Goal: Information Seeking & Learning: Learn about a topic

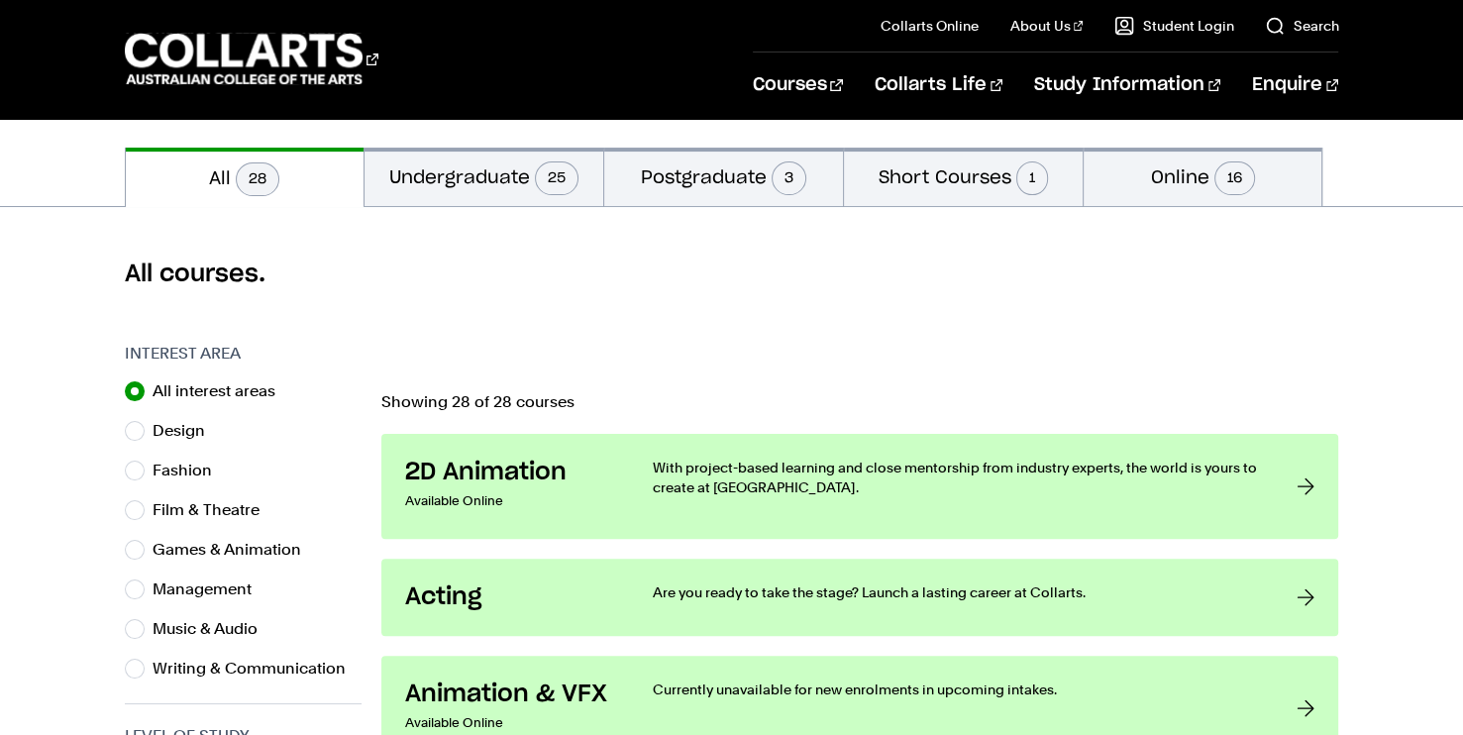
scroll to position [415, 0]
click at [1180, 176] on button "Online 16" at bounding box center [1202, 176] width 239 height 58
radio input "false"
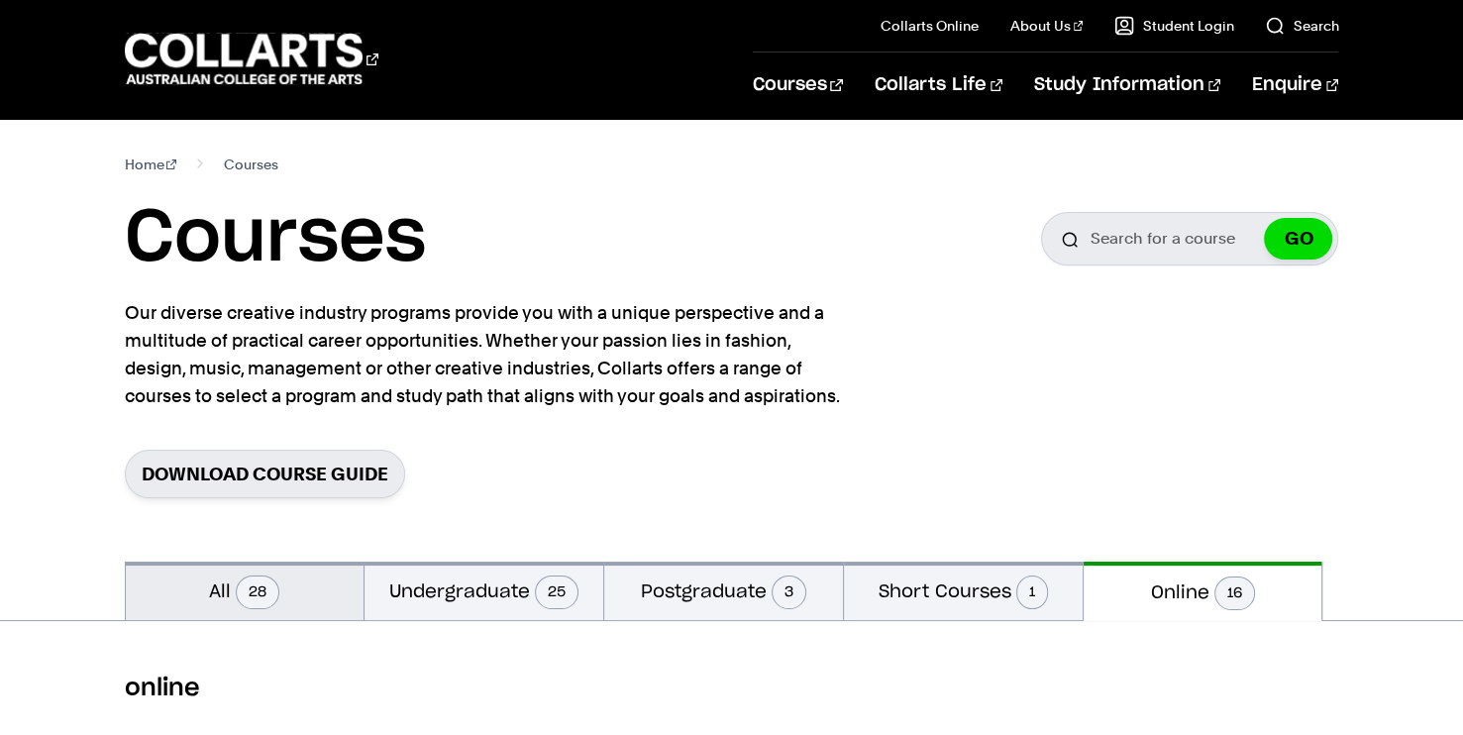
click at [337, 583] on button "All 28" at bounding box center [245, 591] width 239 height 58
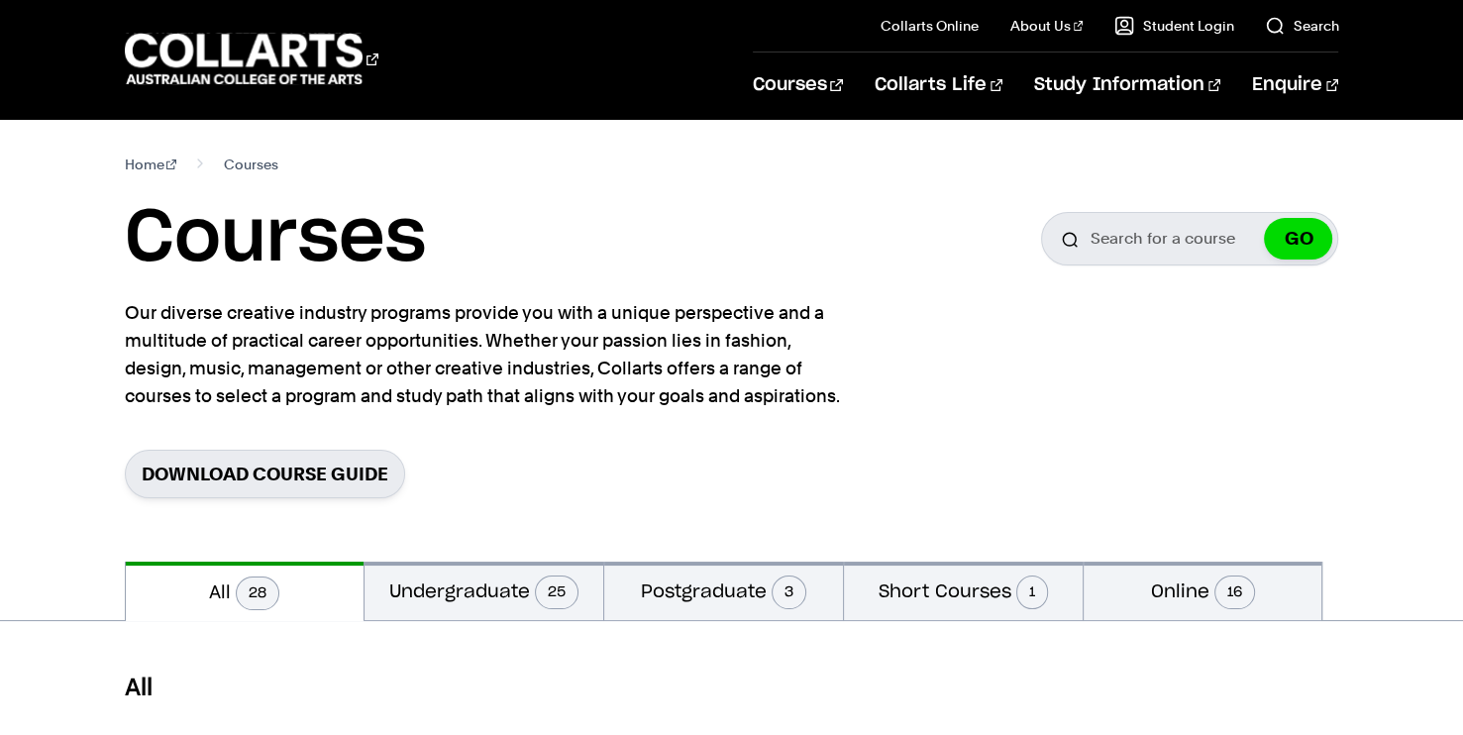
click at [337, 583] on button "All 28" at bounding box center [245, 591] width 239 height 59
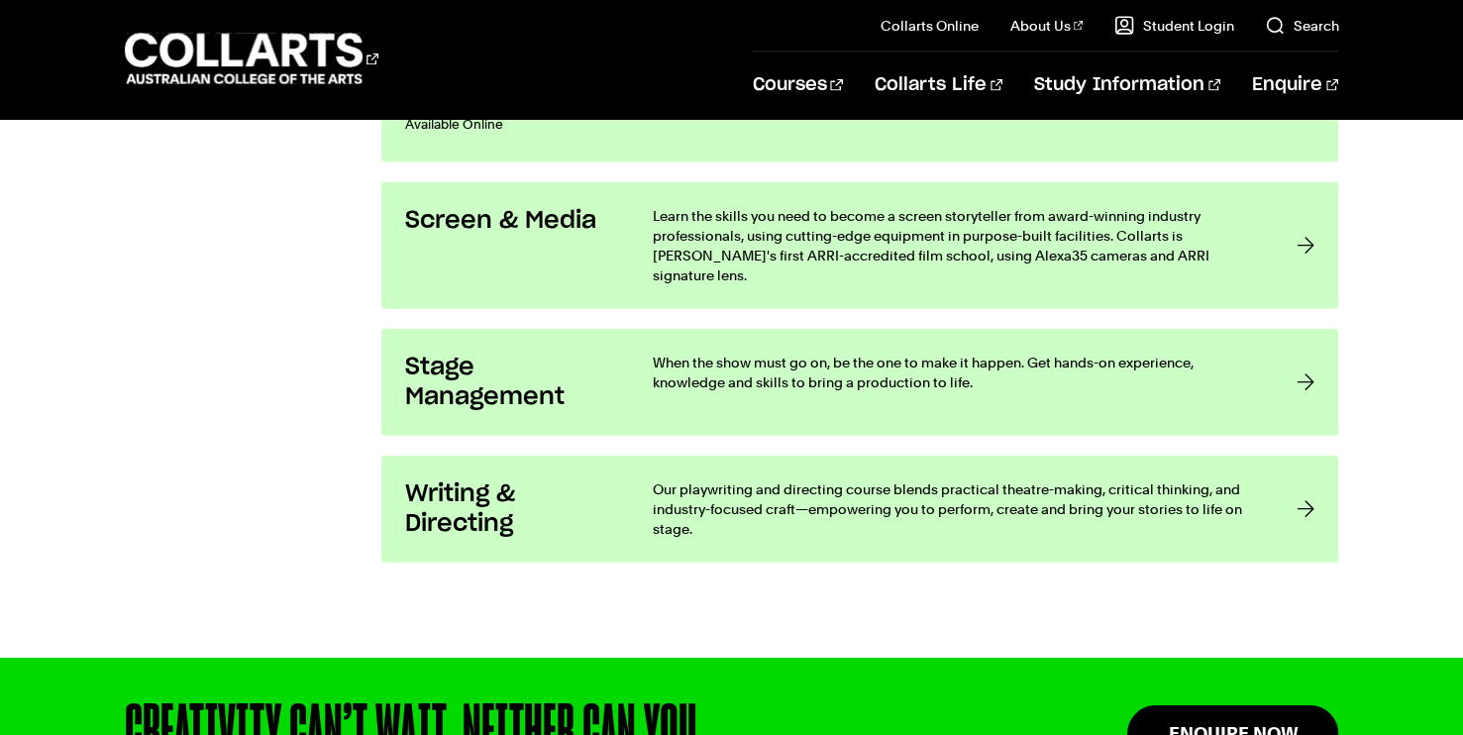
scroll to position [4326, 0]
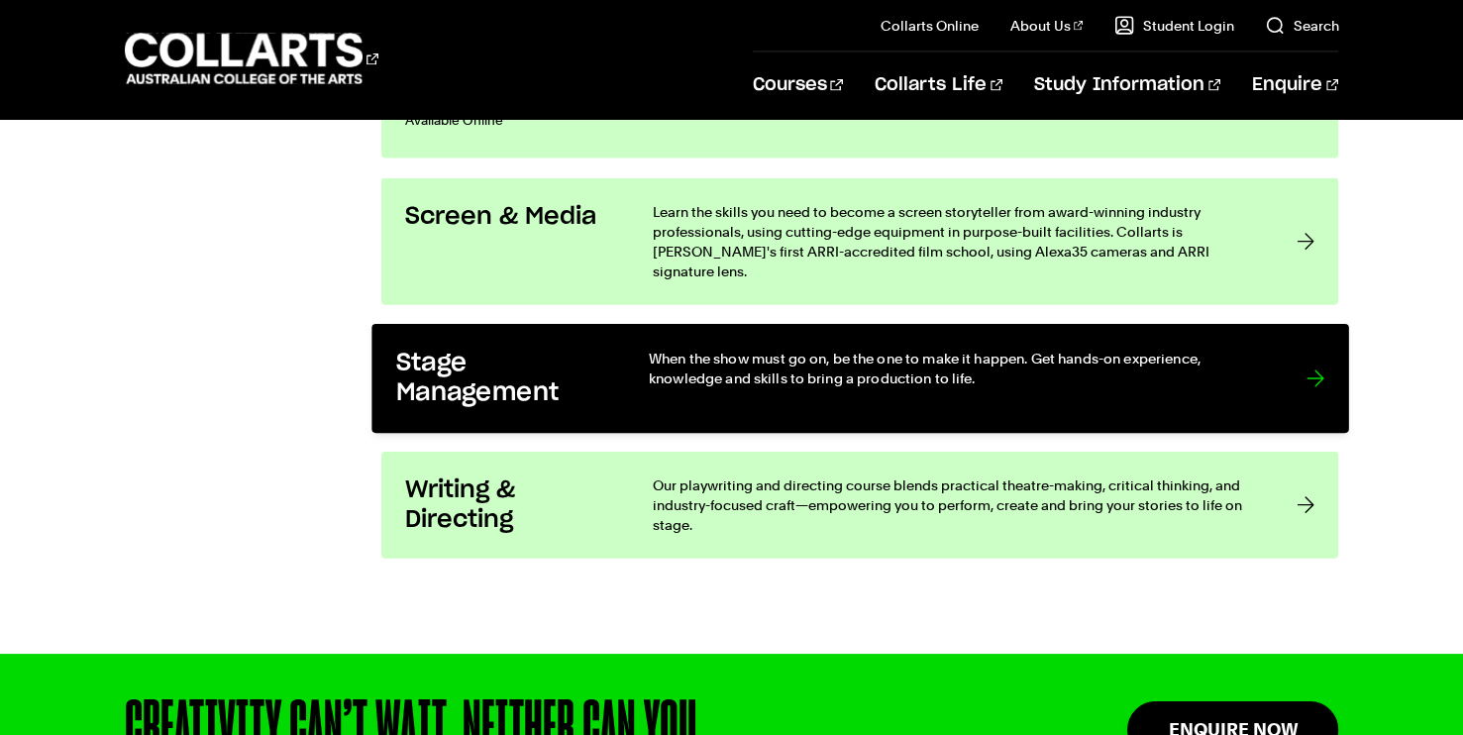
click at [558, 390] on link "Stage Management When the show must go on, be the one to make it happen. Get ha…" at bounding box center [859, 378] width 976 height 109
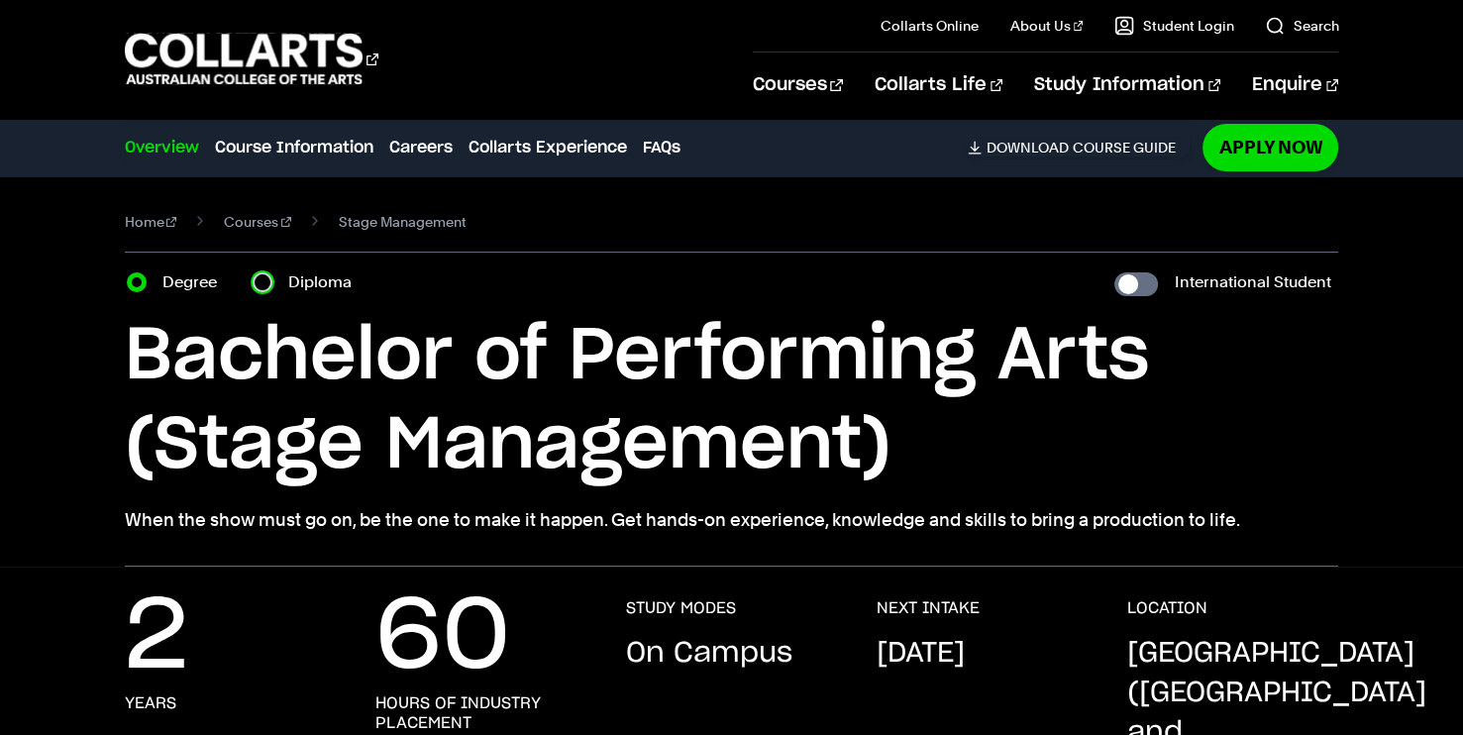
click at [264, 287] on input "Diploma" at bounding box center [263, 282] width 20 height 20
radio input "true"
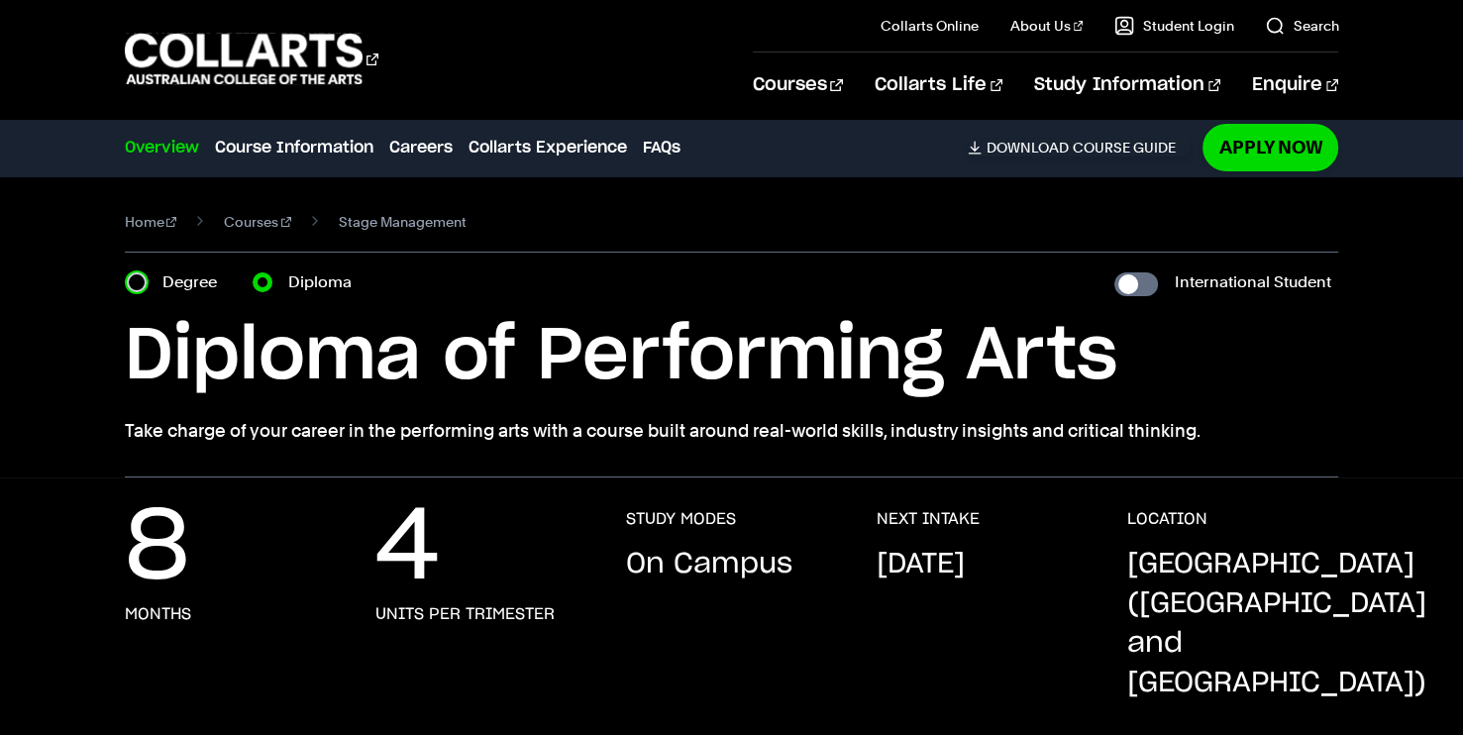
click at [130, 277] on input "Degree" at bounding box center [137, 282] width 20 height 20
radio input "true"
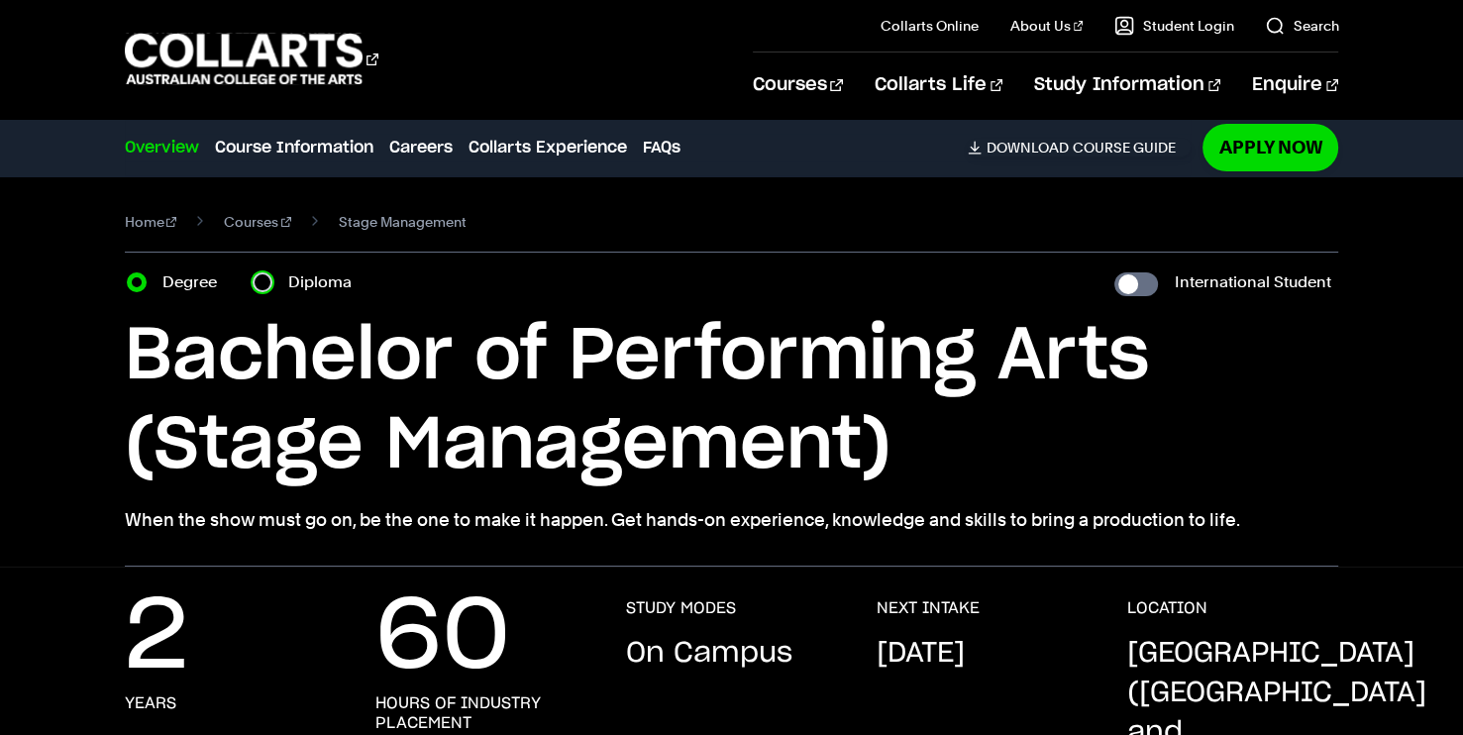
click at [261, 281] on input "Diploma" at bounding box center [263, 282] width 20 height 20
radio input "true"
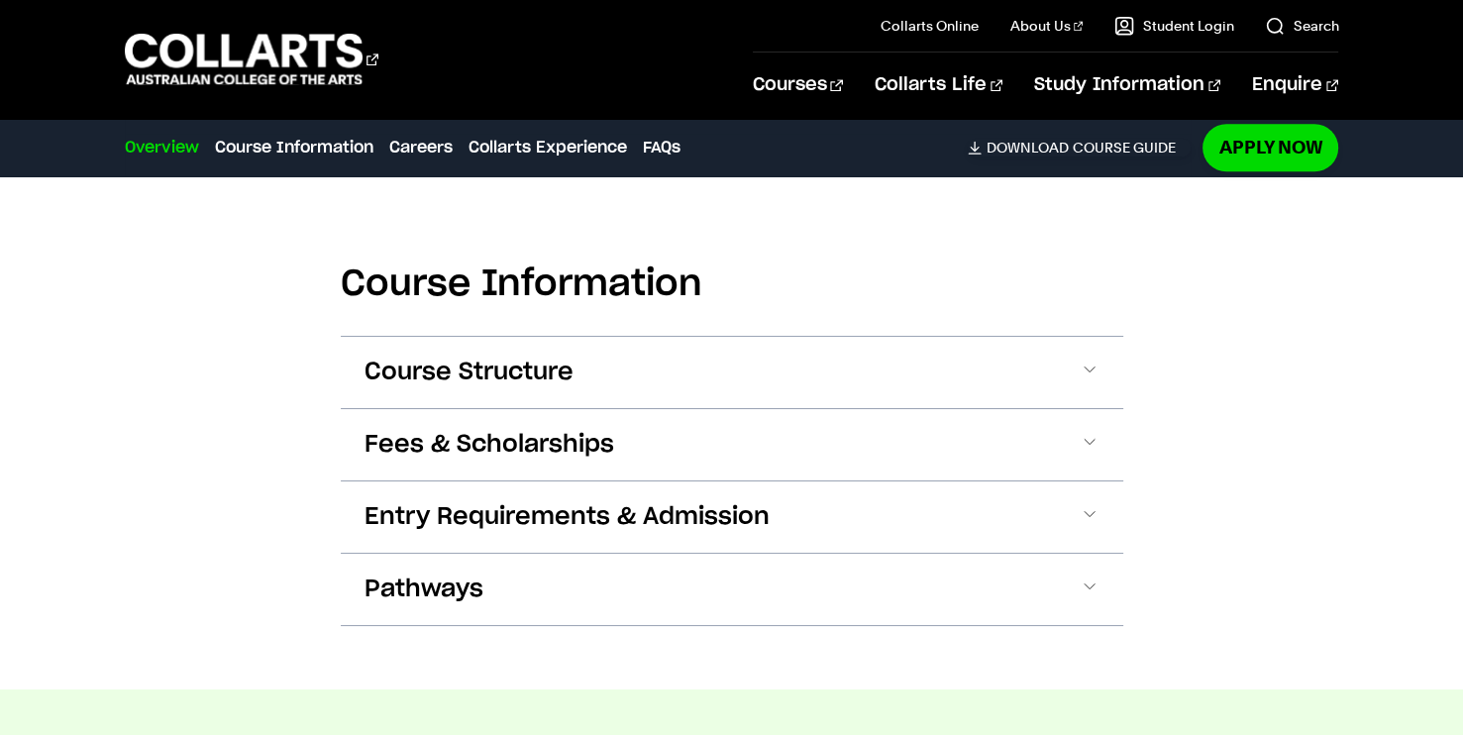
scroll to position [2028, 0]
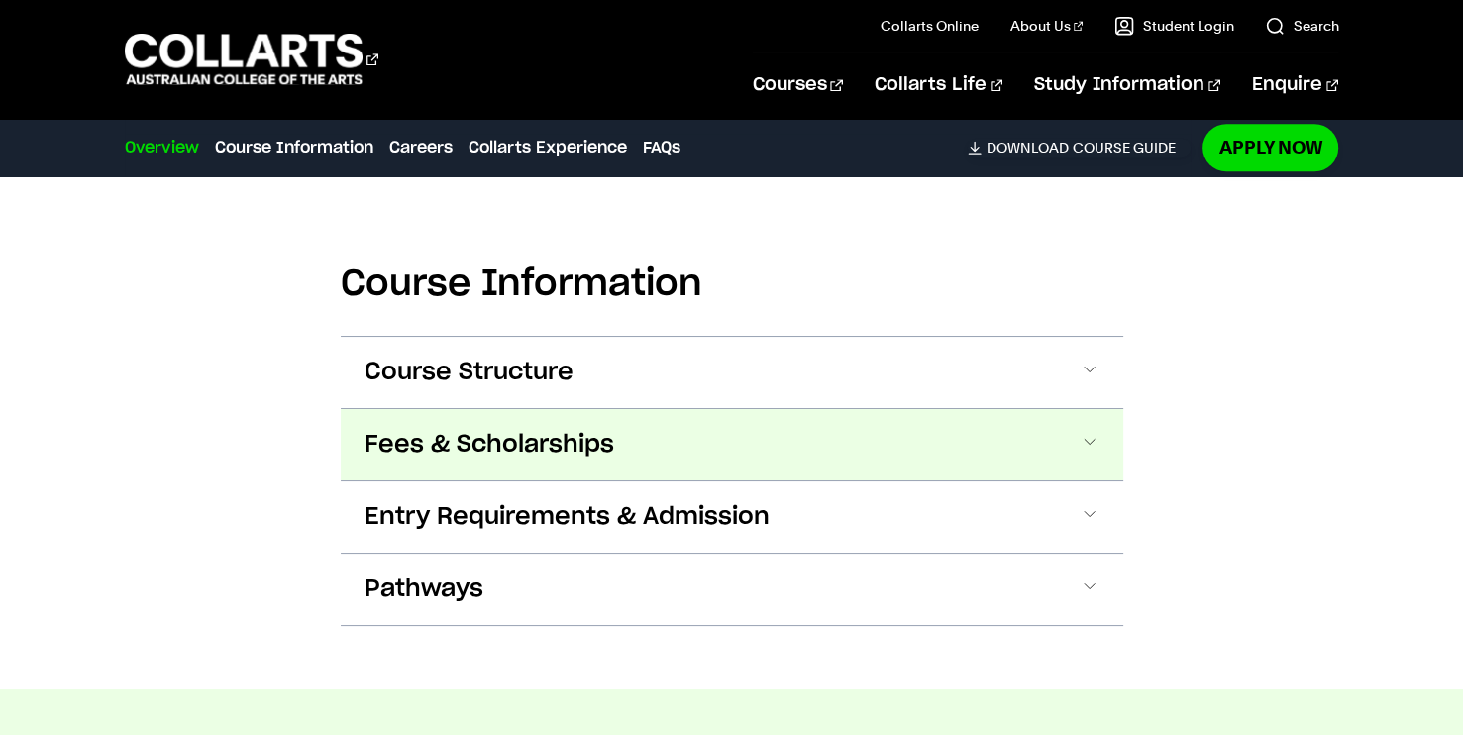
click at [459, 429] on span "Fees & Scholarships" at bounding box center [489, 445] width 250 height 32
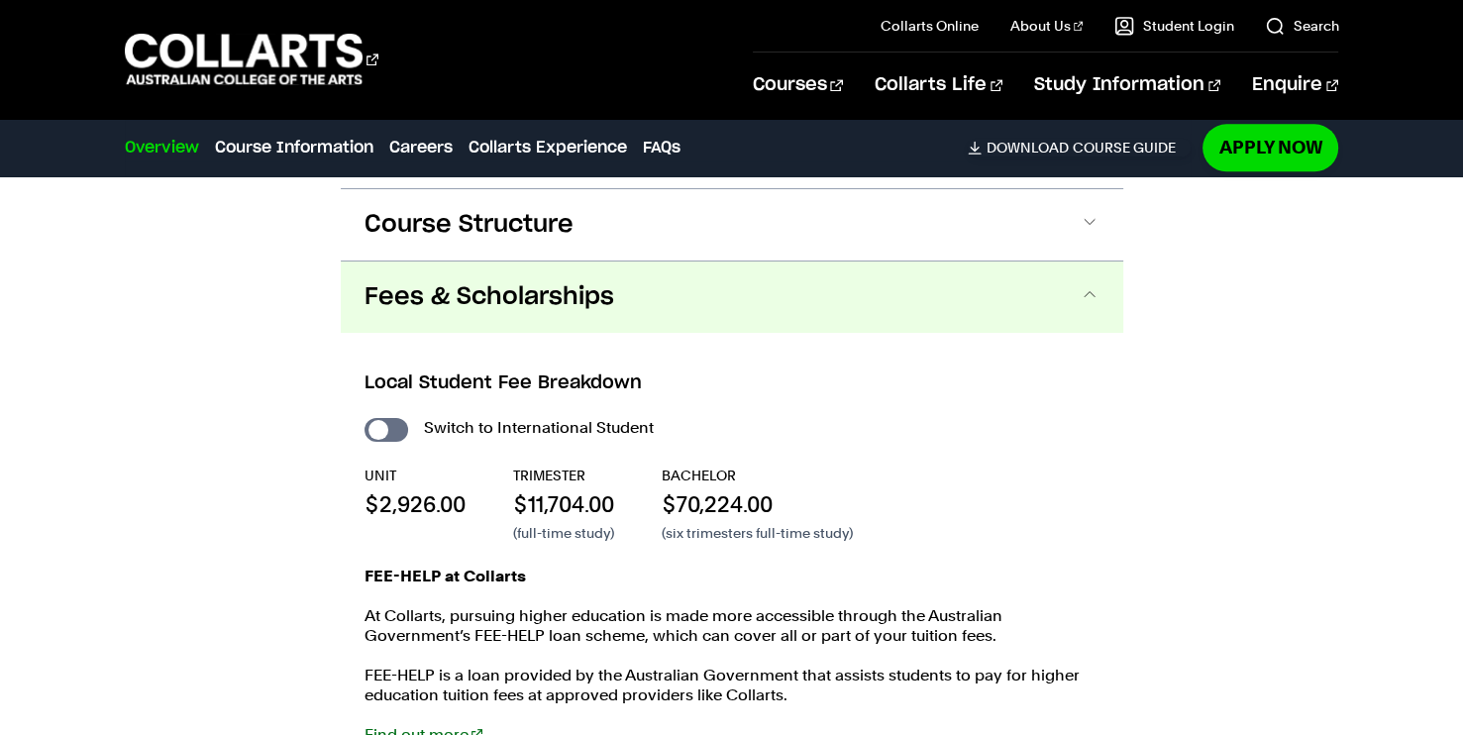
scroll to position [2218, 0]
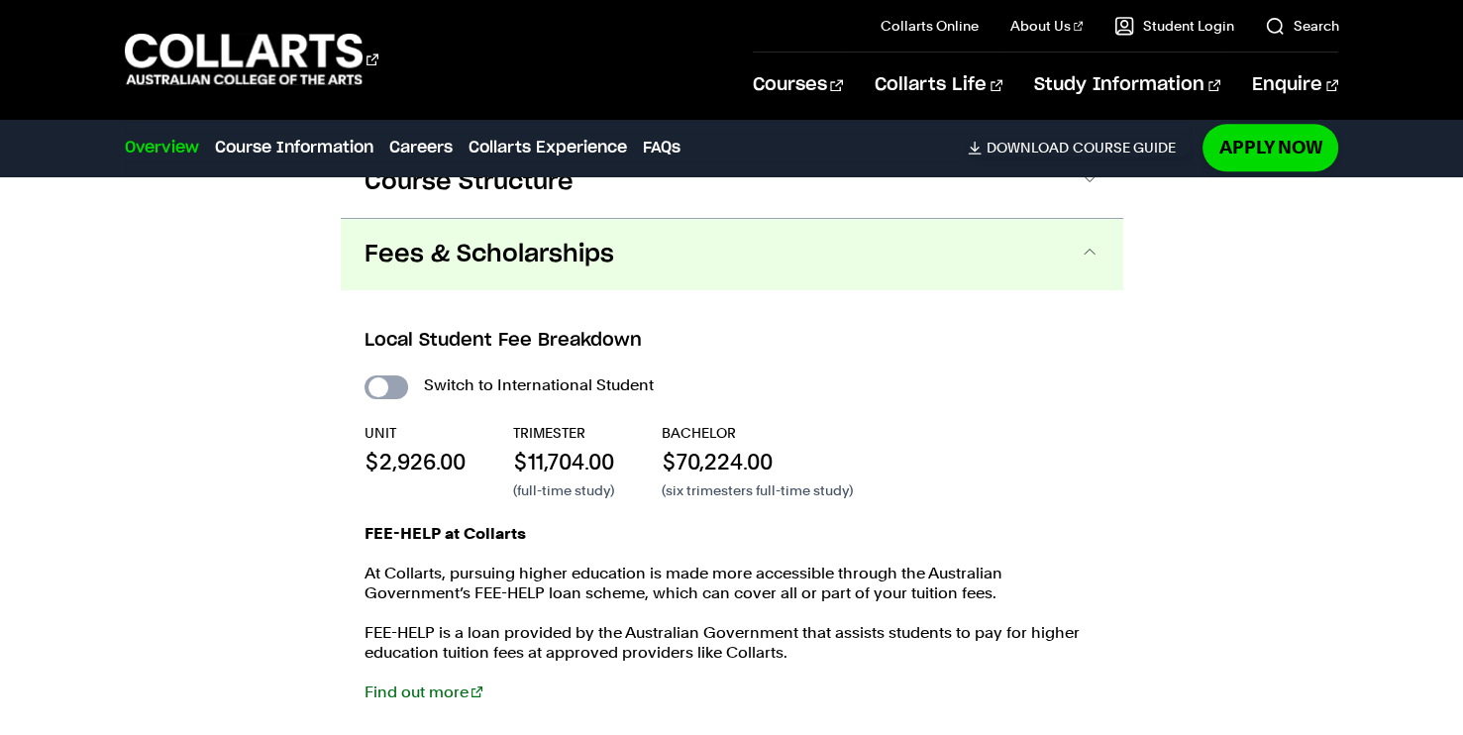
click at [379, 375] on input "International Student" at bounding box center [386, 387] width 44 height 24
checkbox input "true"
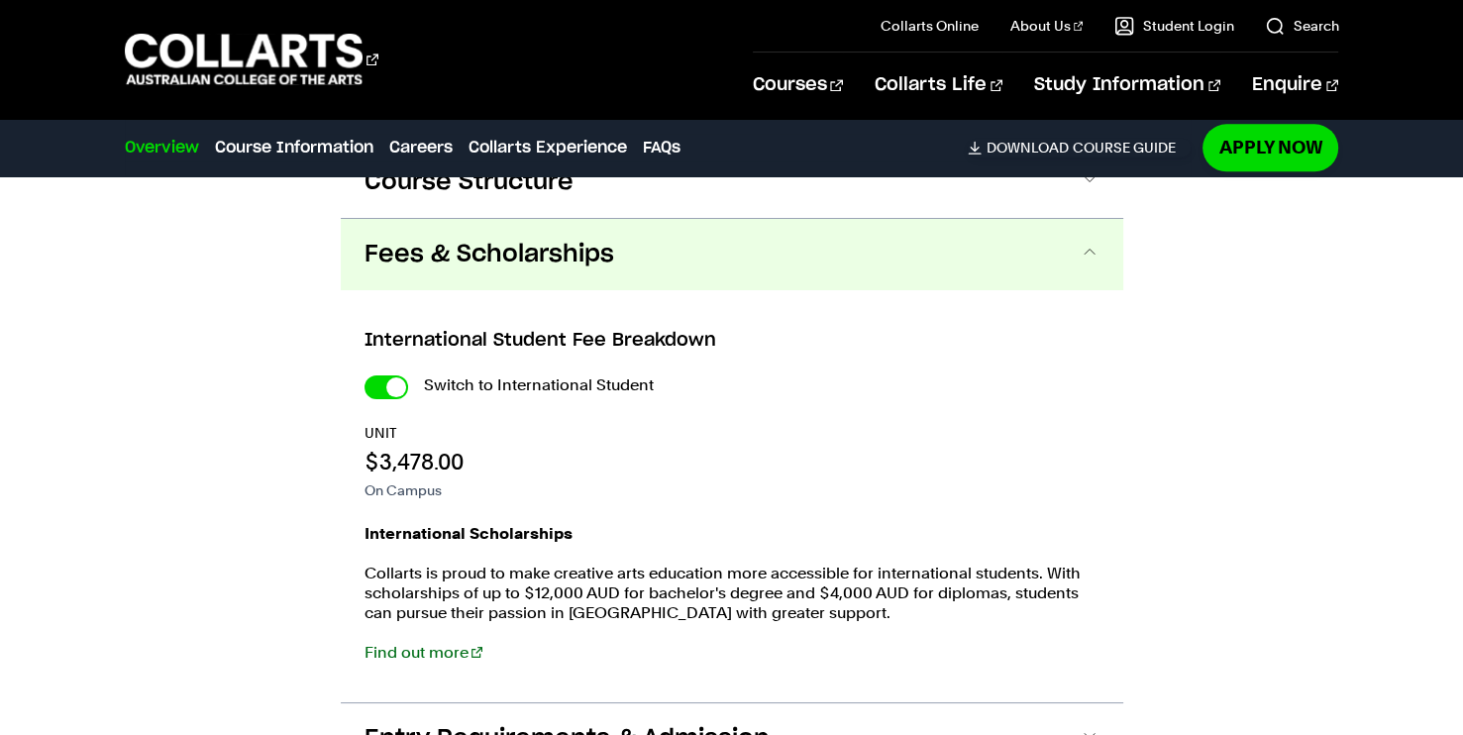
click at [379, 375] on input "International Student" at bounding box center [386, 387] width 44 height 24
checkbox input "false"
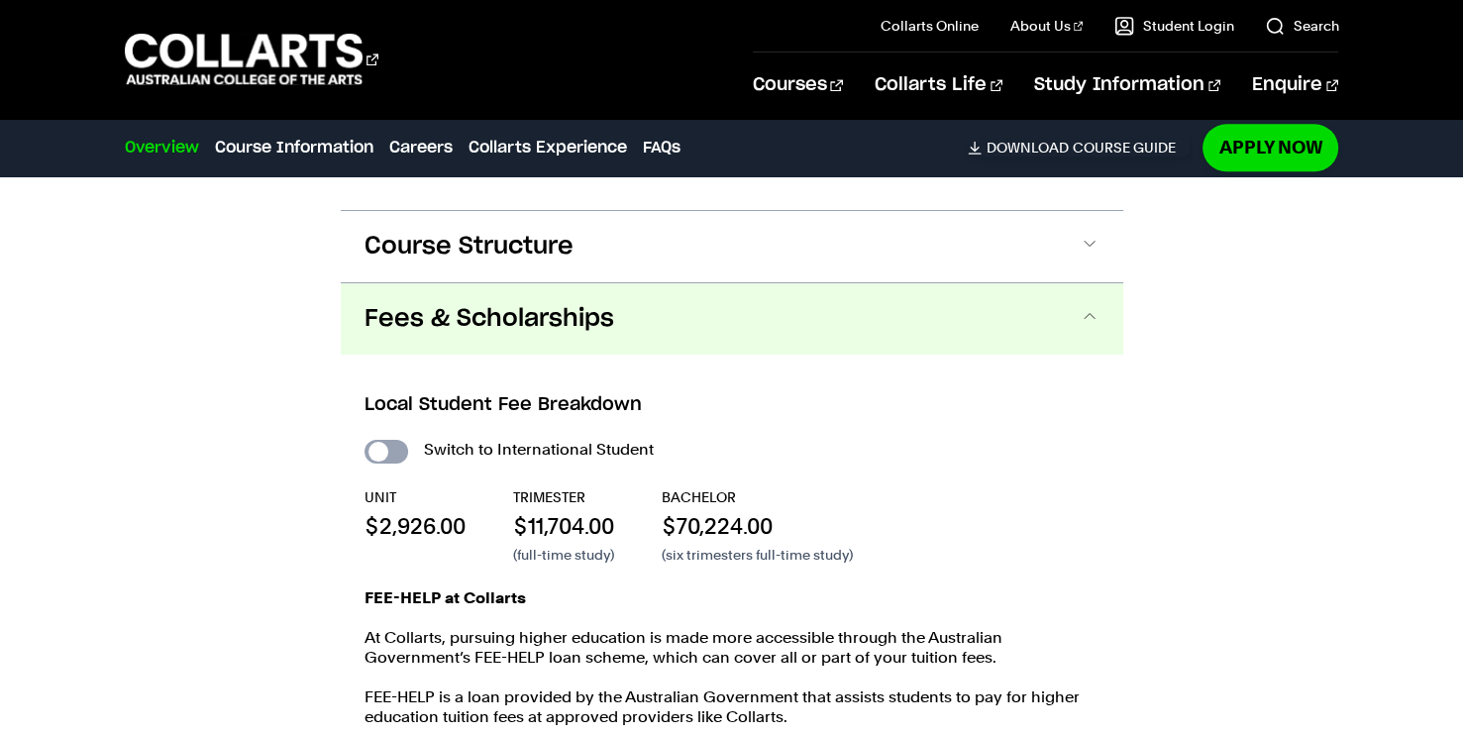
scroll to position [2151, 0]
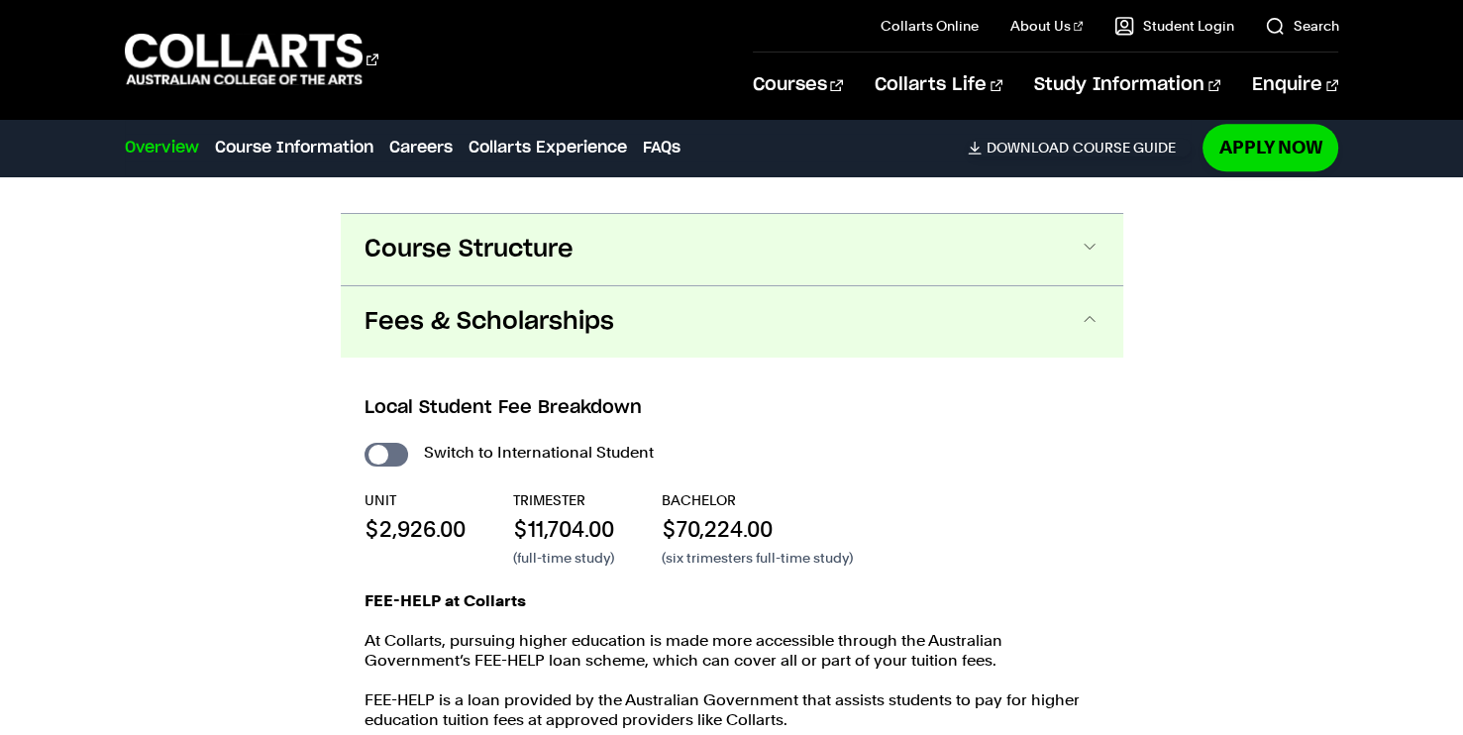
drag, startPoint x: 453, startPoint y: 281, endPoint x: 466, endPoint y: 222, distance: 61.0
click at [466, 222] on div "Course Structure Diploma of Performing Arts The Diploma can be completed in two…" at bounding box center [732, 584] width 782 height 742
click at [466, 234] on span "Course Structure" at bounding box center [468, 250] width 209 height 32
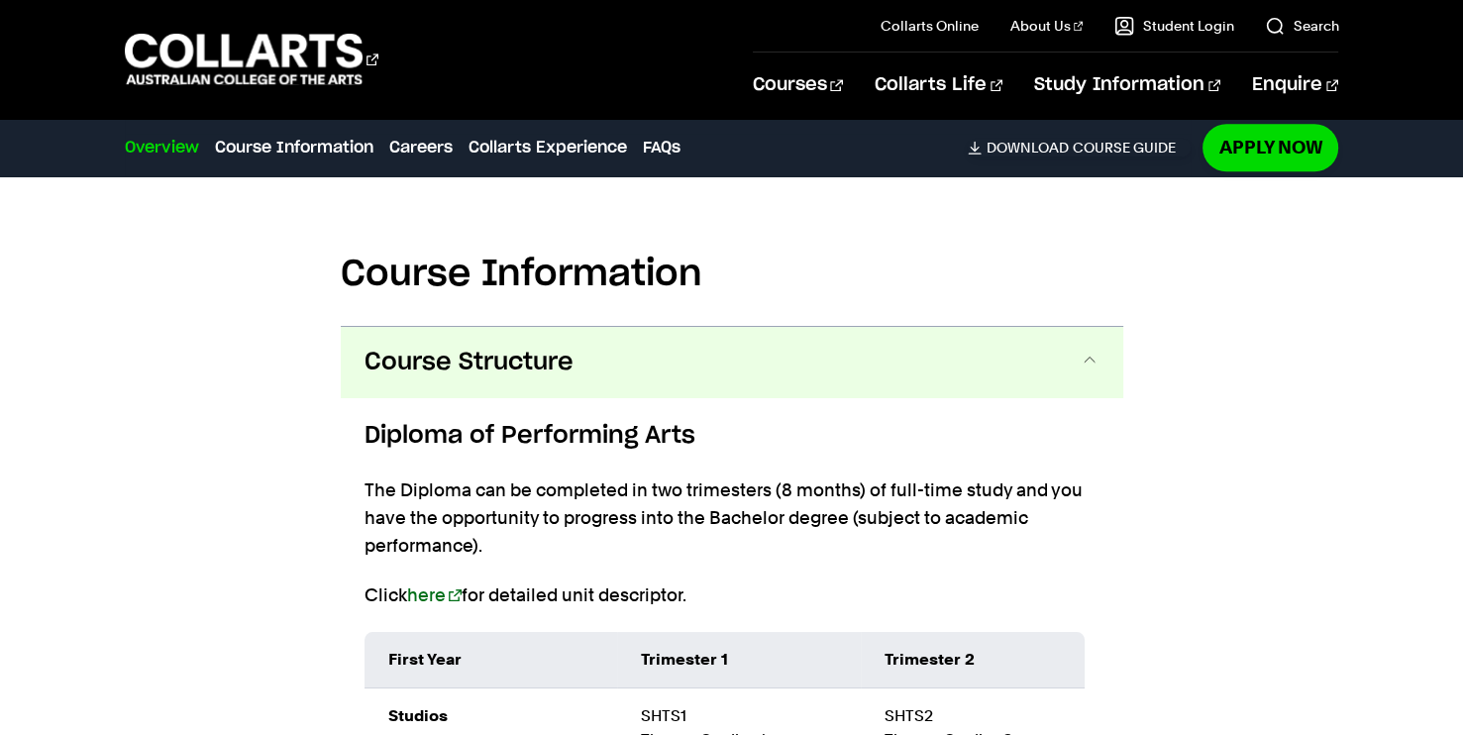
scroll to position [2024, 0]
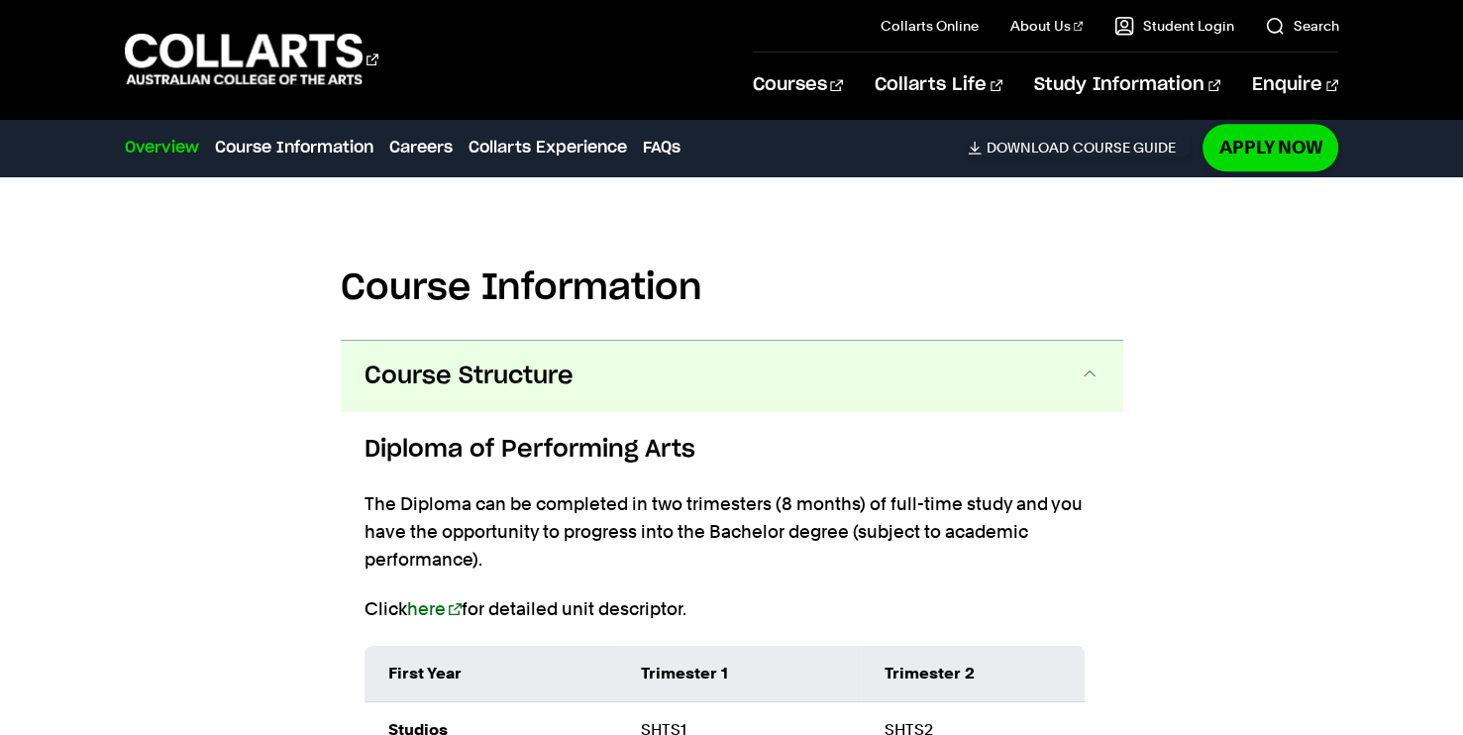
click at [537, 341] on button "Course Structure" at bounding box center [732, 376] width 782 height 71
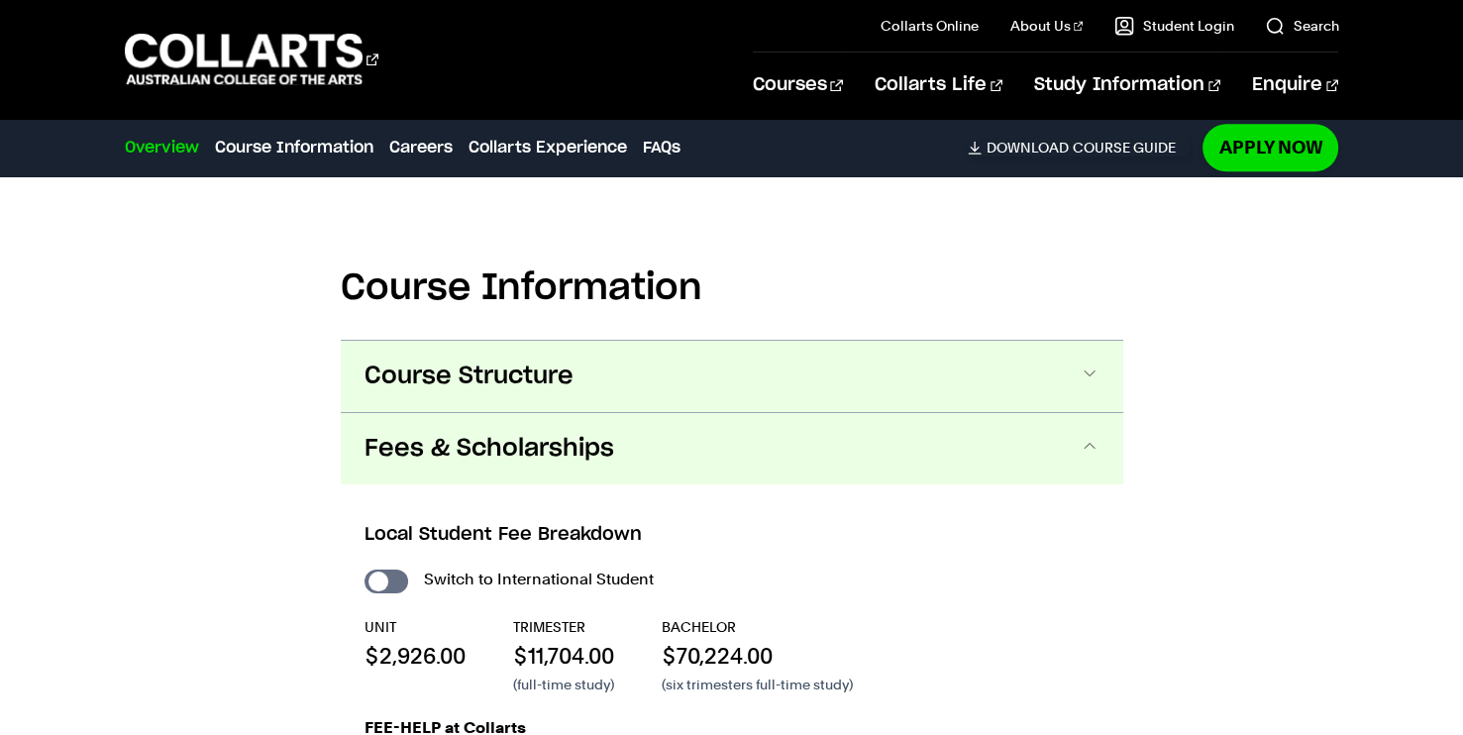
click at [537, 360] on span "Course Structure" at bounding box center [468, 376] width 209 height 32
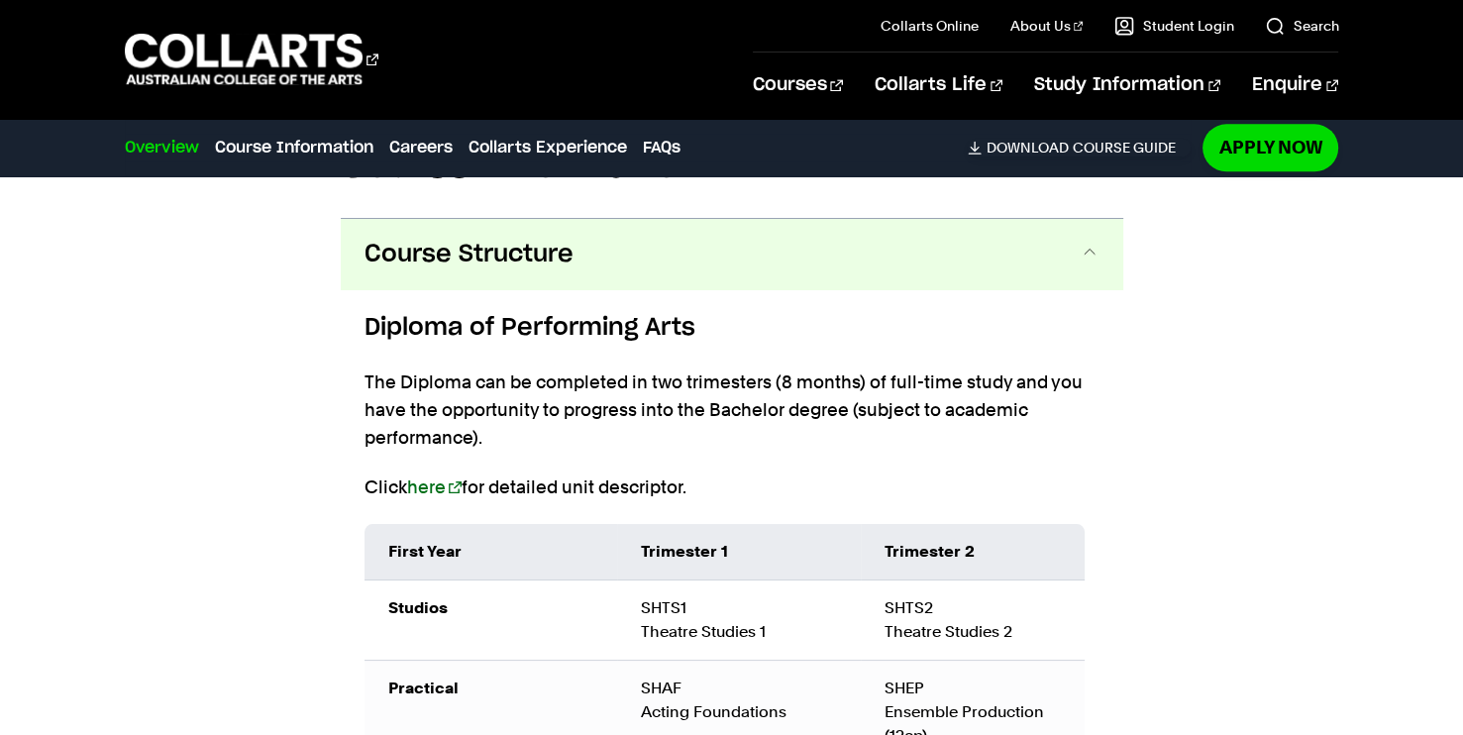
scroll to position [2118, 0]
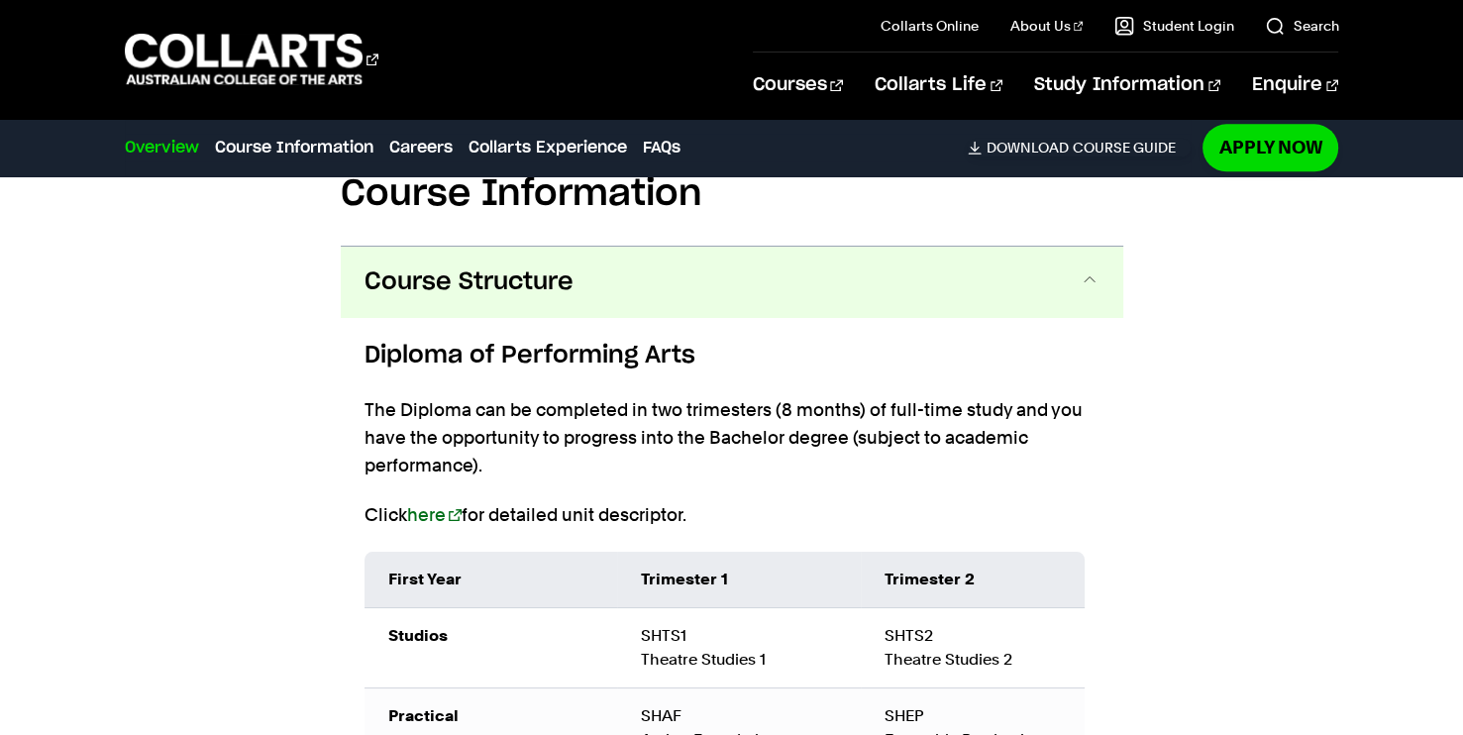
click at [551, 261] on button "Course Structure" at bounding box center [732, 282] width 782 height 71
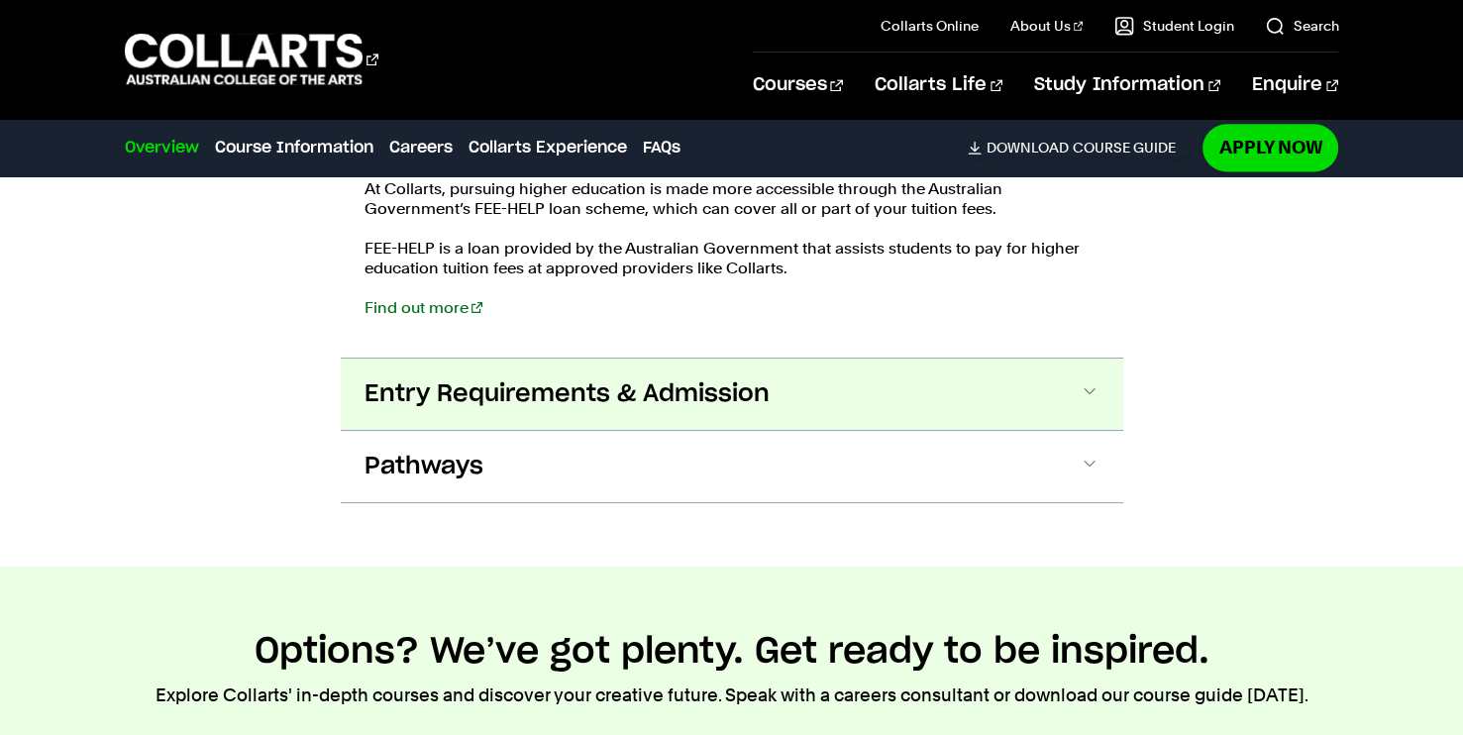
click at [565, 380] on button "Entry Requirements & Admission" at bounding box center [732, 393] width 782 height 71
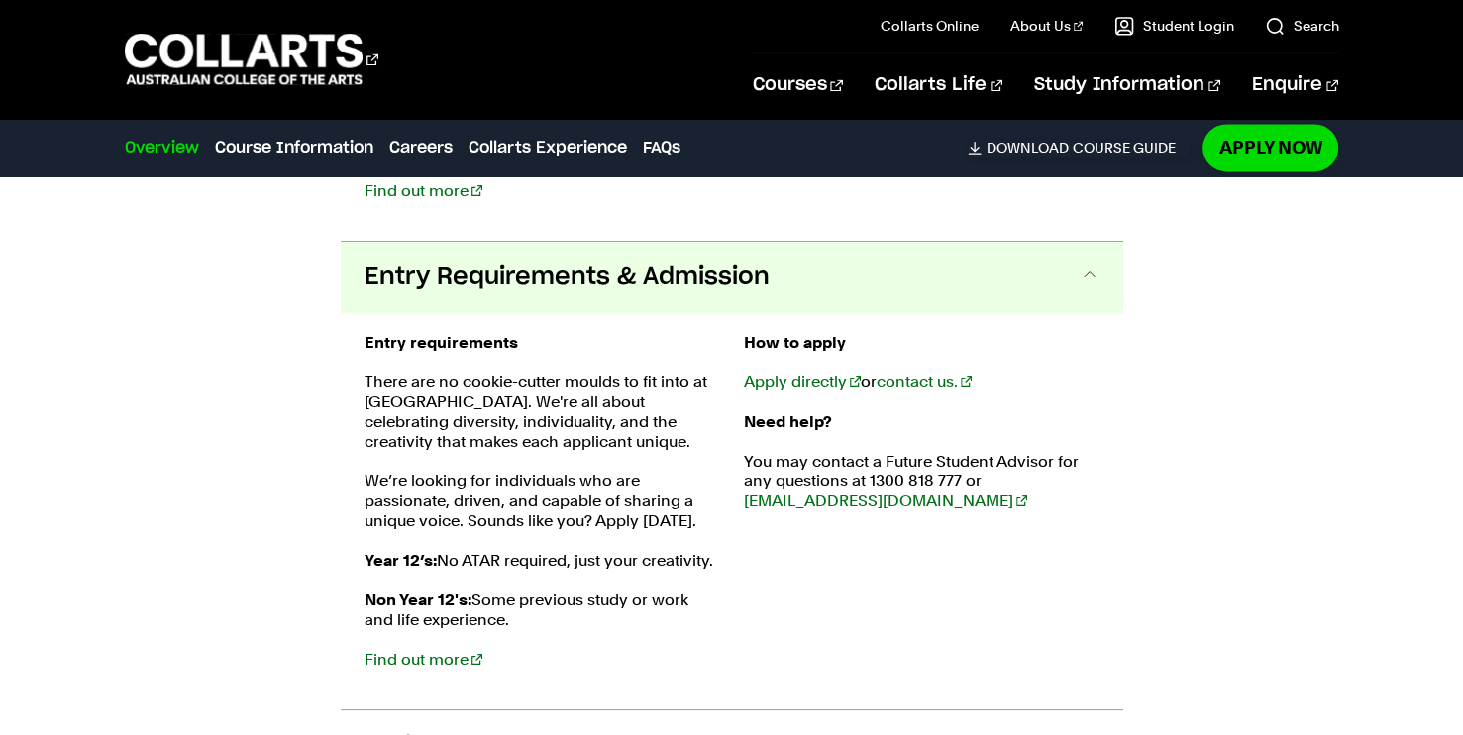
scroll to position [2741, 0]
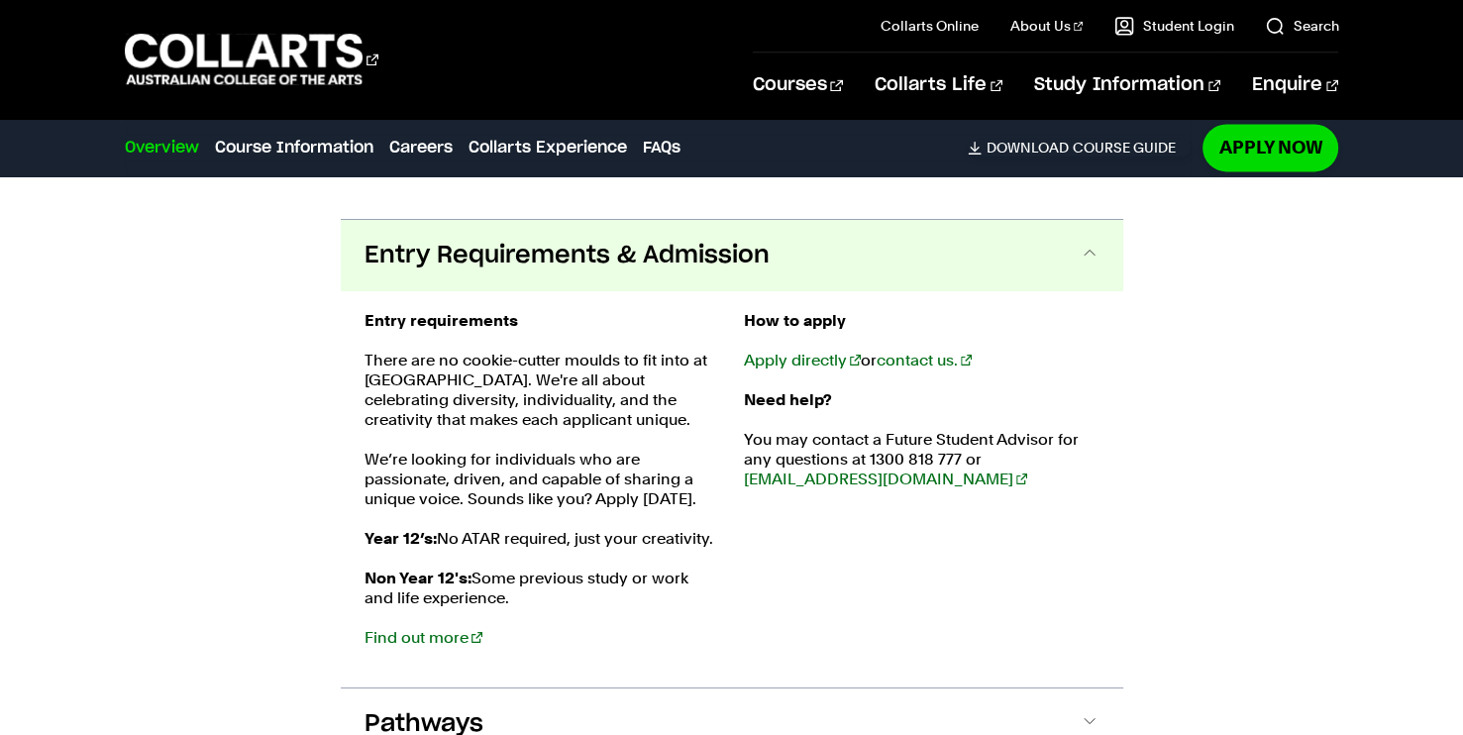
click at [527, 240] on span "Entry Requirements & Admission" at bounding box center [566, 256] width 405 height 32
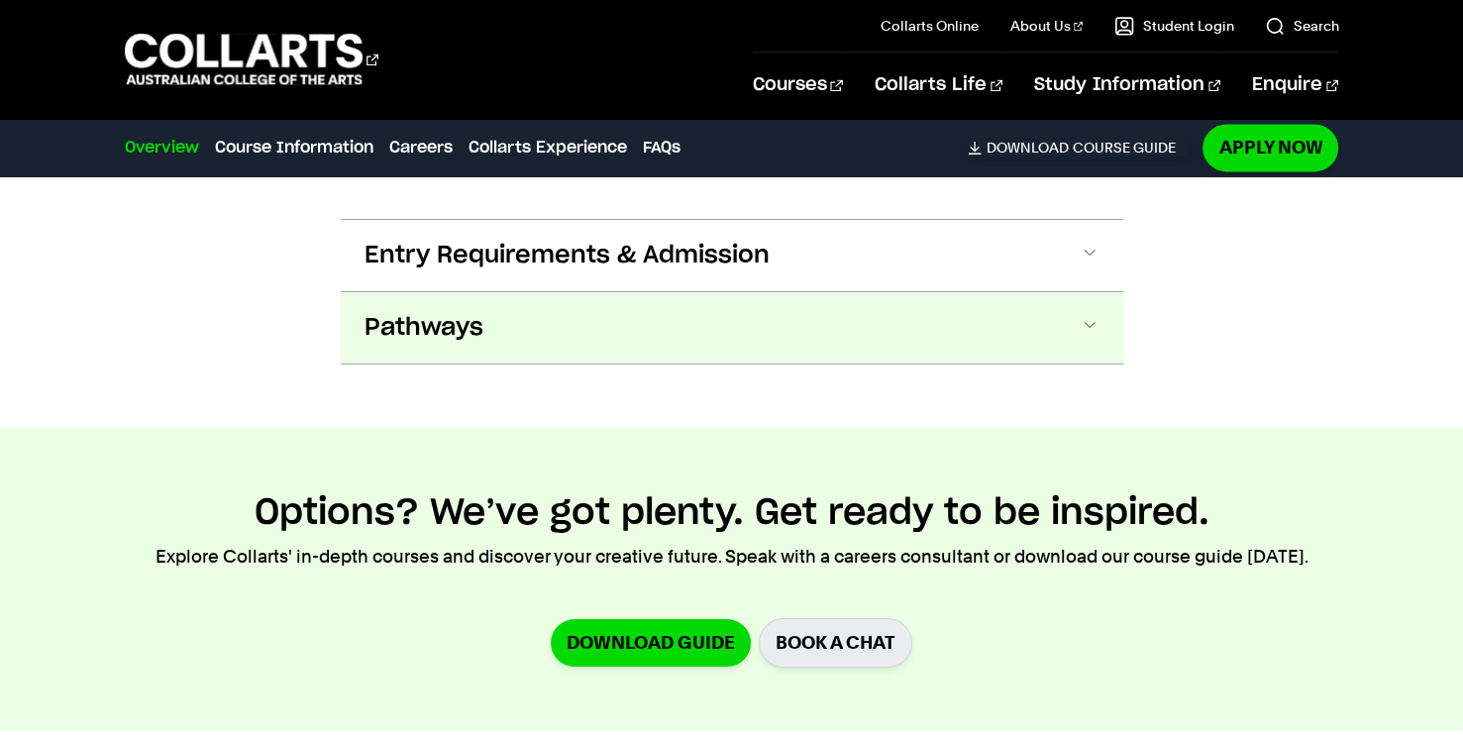
click at [517, 292] on button "Pathways" at bounding box center [732, 327] width 782 height 71
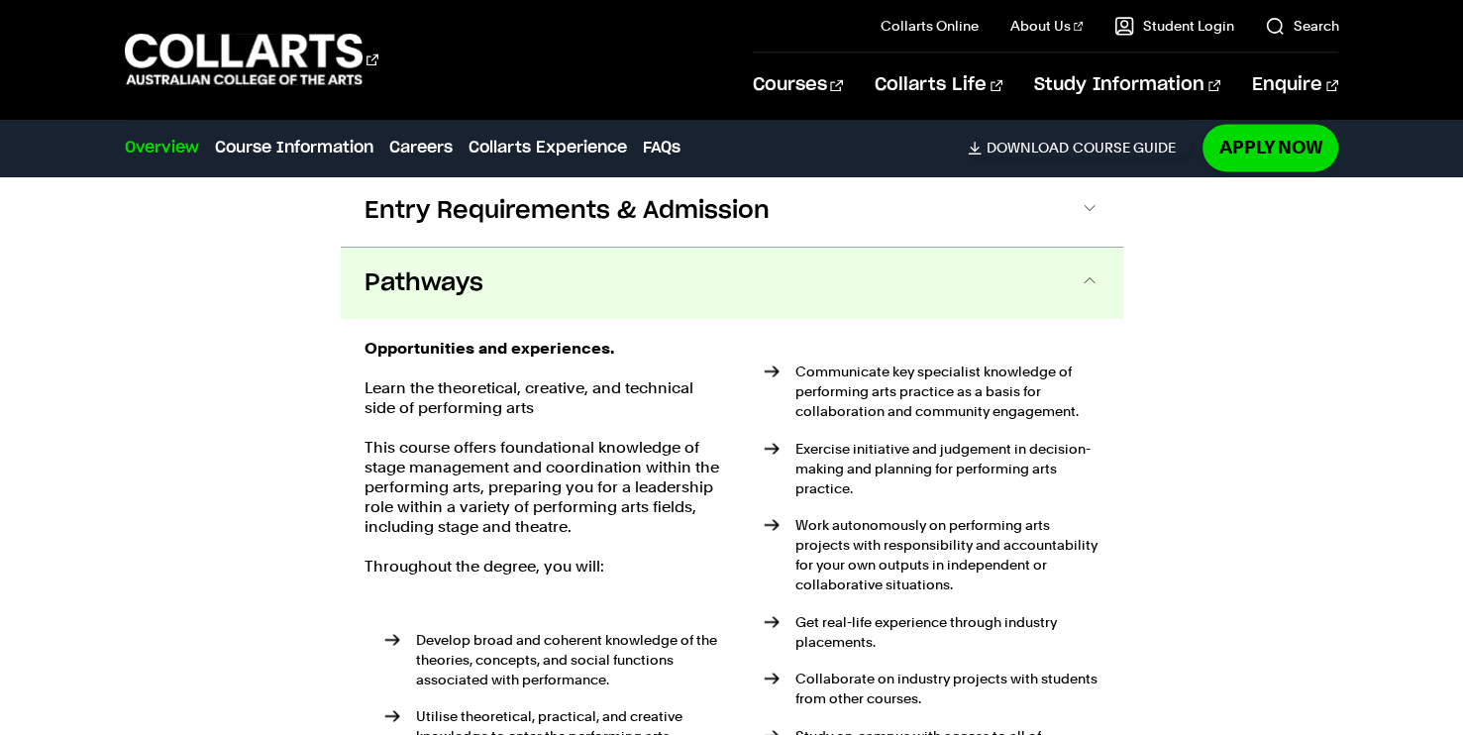
scroll to position [2813, 0]
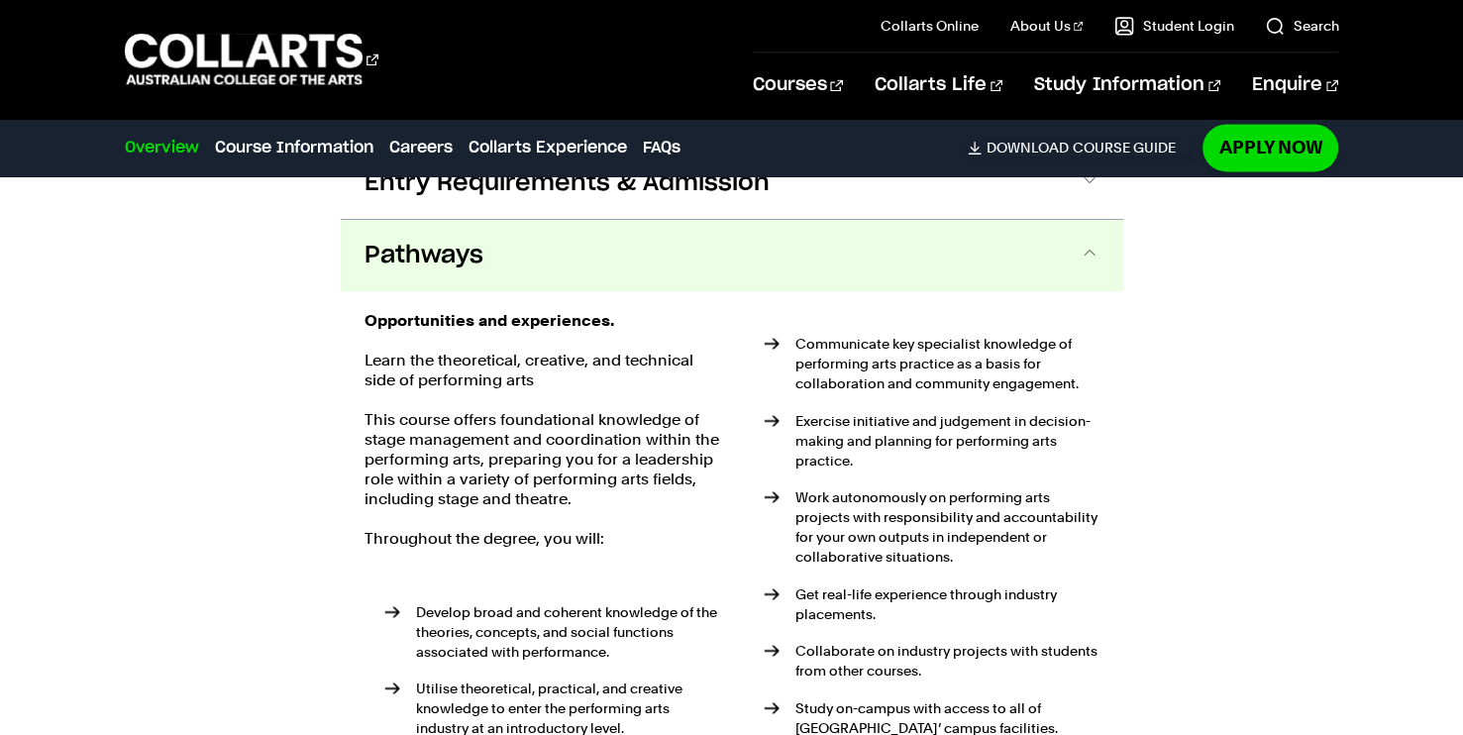
click at [520, 225] on button "Pathways" at bounding box center [732, 255] width 782 height 71
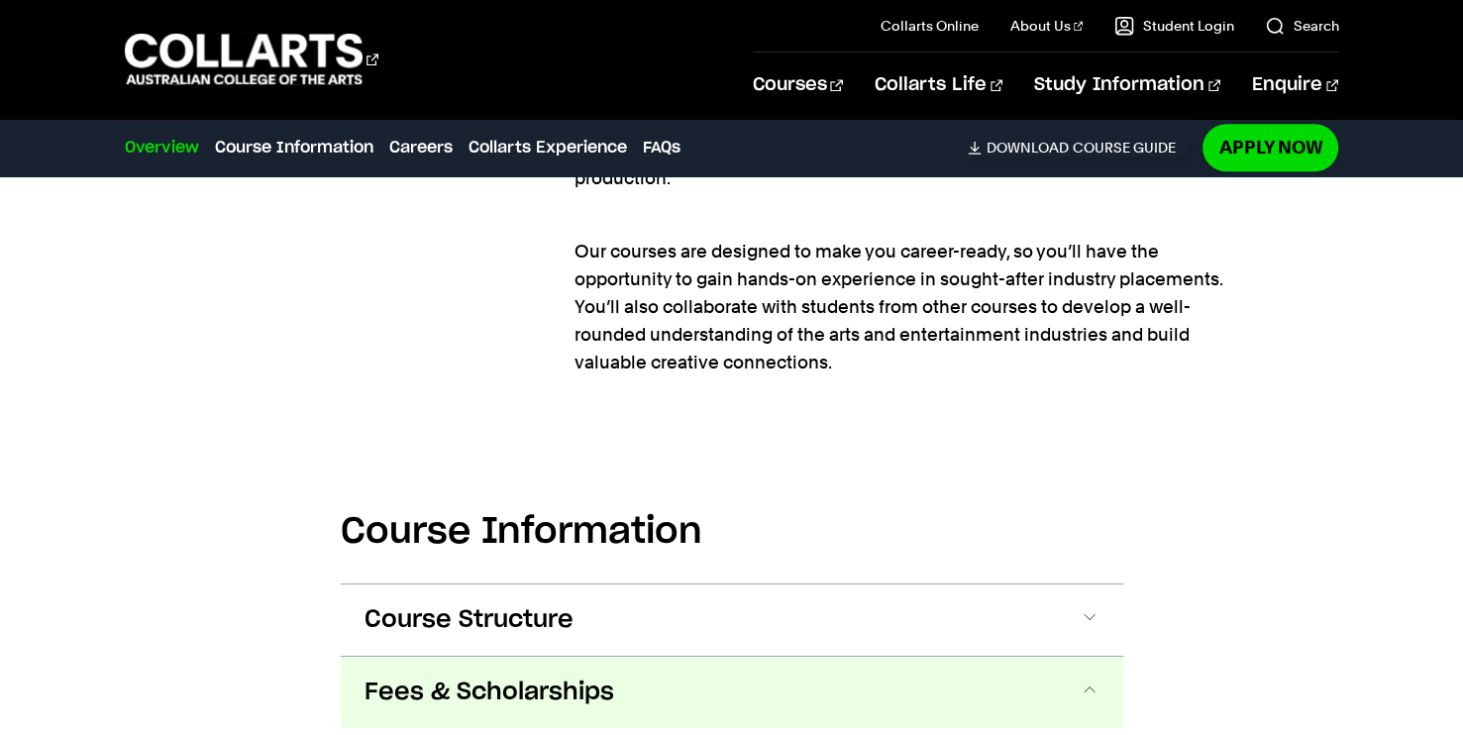
scroll to position [1780, 0]
click at [517, 677] on span "Fees & Scholarships" at bounding box center [489, 693] width 250 height 32
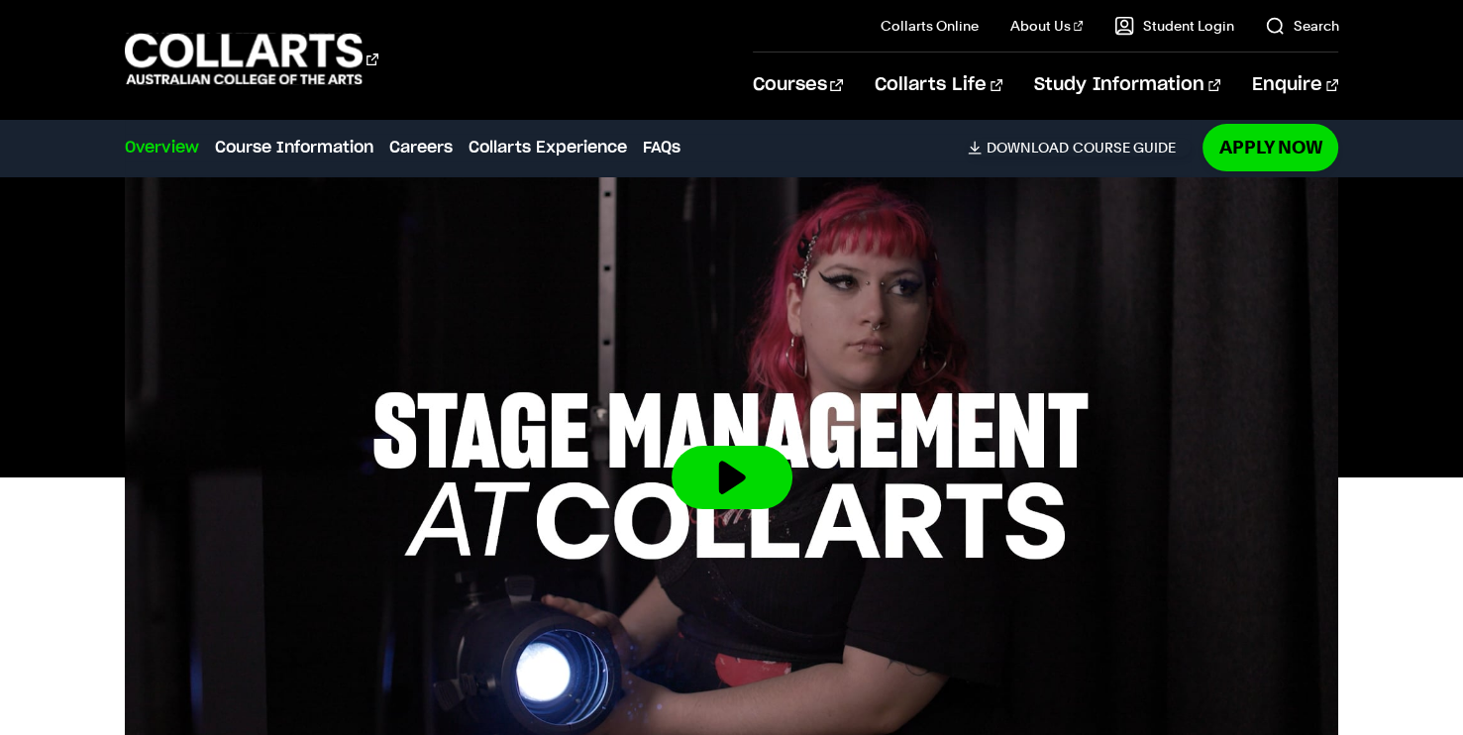
scroll to position [562, 0]
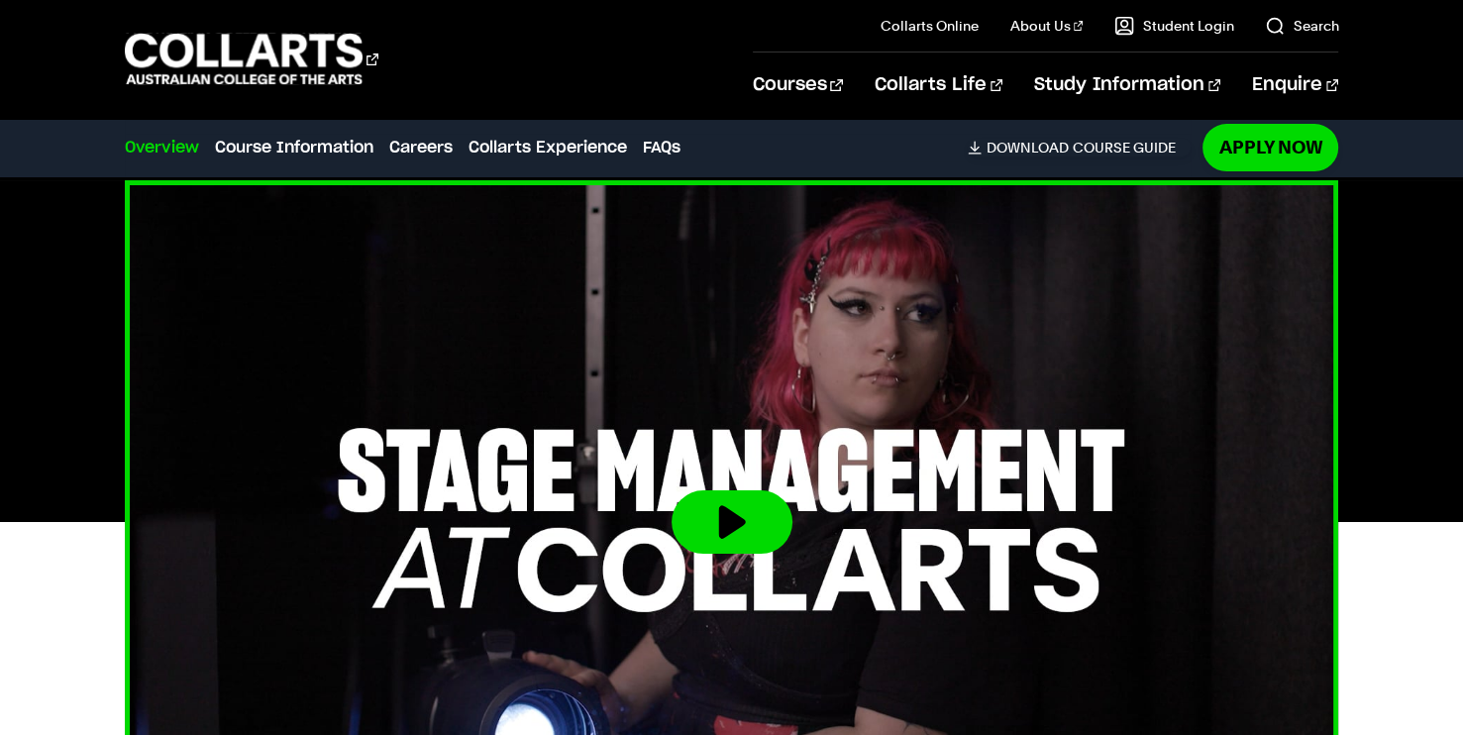
click at [755, 490] on button at bounding box center [731, 521] width 121 height 63
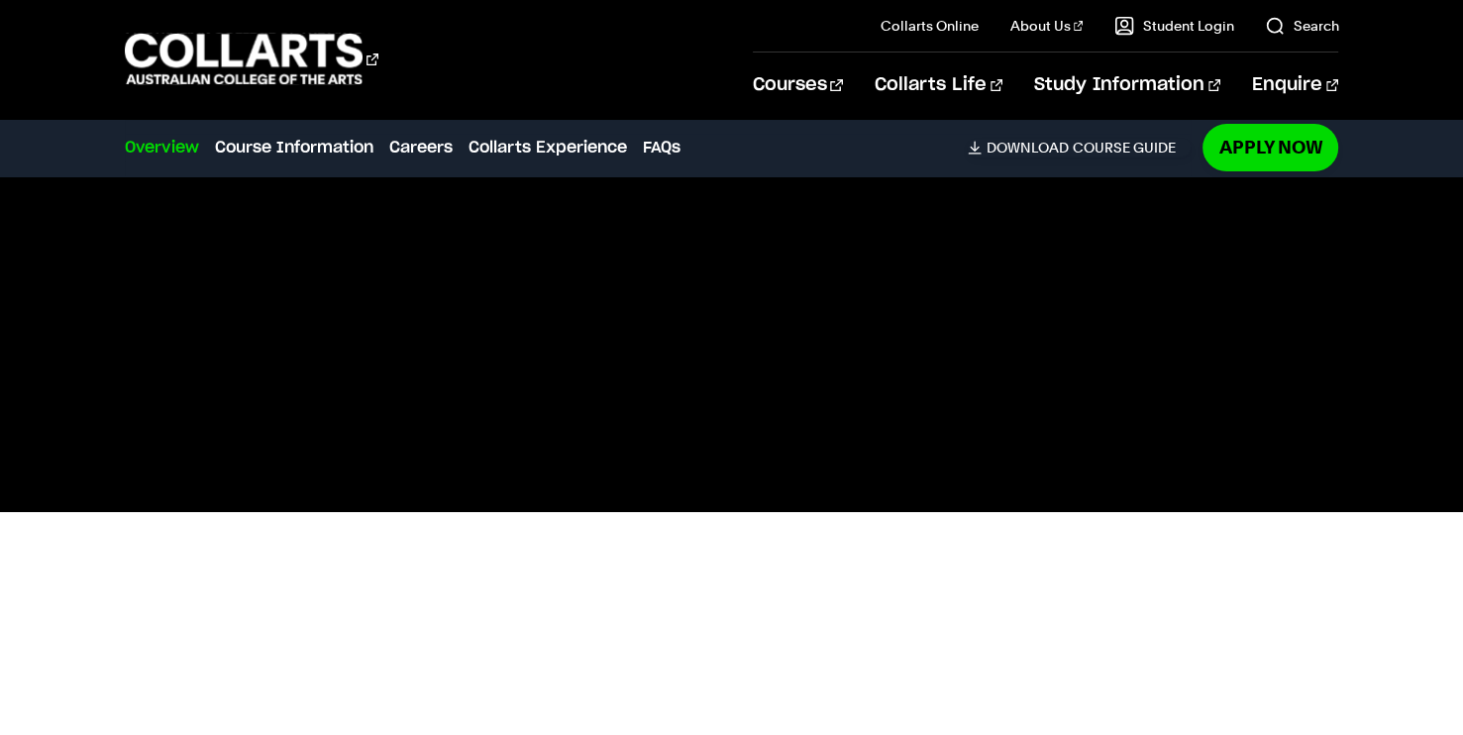
scroll to position [571, 0]
